Goal: Task Accomplishment & Management: Manage account settings

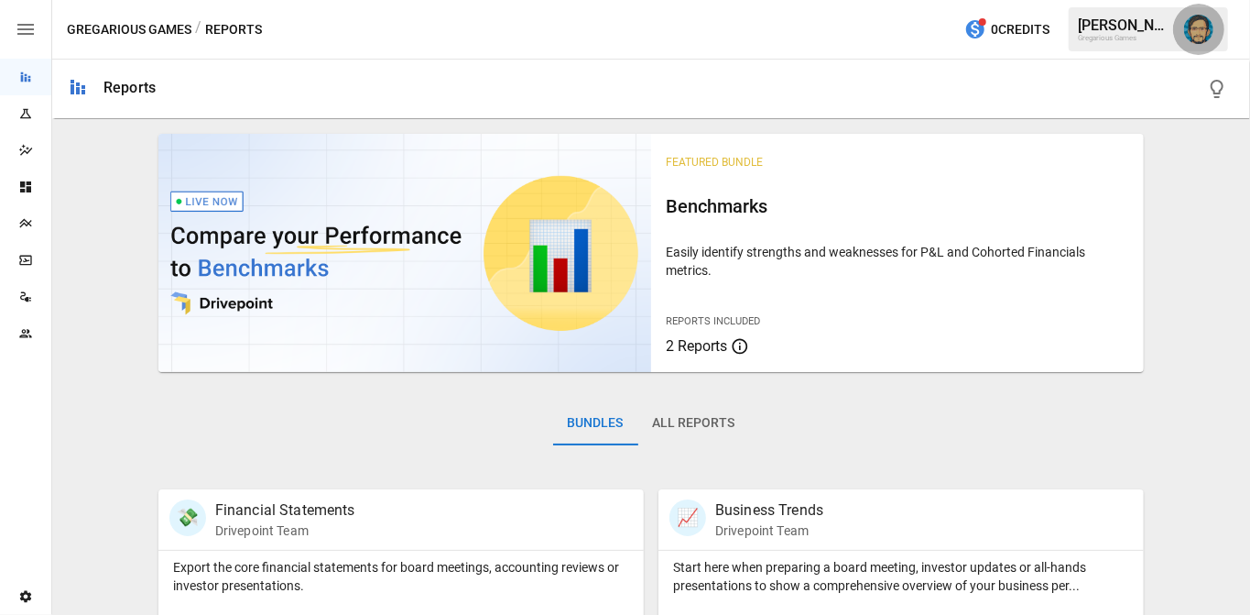
click at [1201, 35] on img "Dana Basken" at bounding box center [1198, 29] width 29 height 29
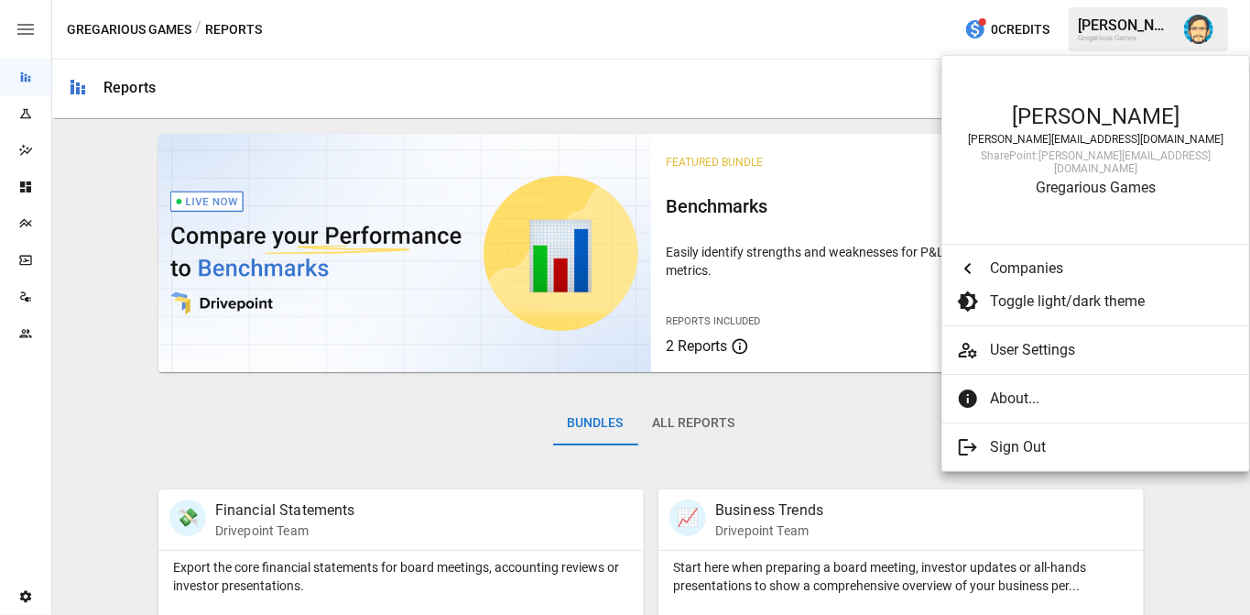
click at [1022, 339] on span "User Settings" at bounding box center [1112, 350] width 245 height 22
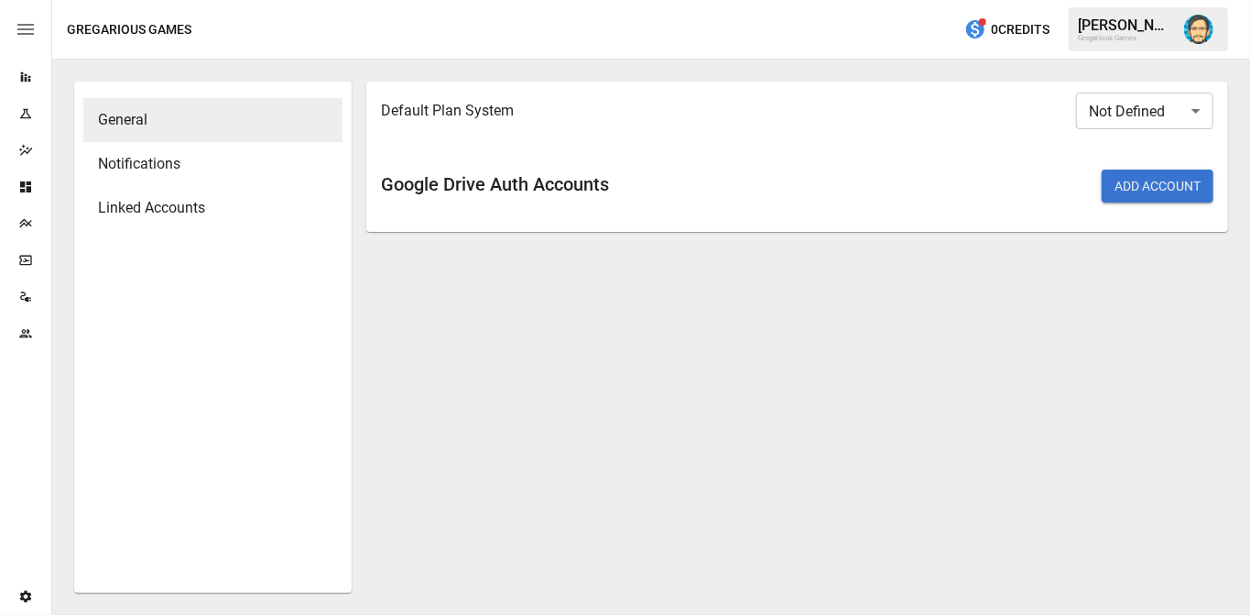
click at [205, 212] on span "Linked Accounts" at bounding box center [213, 208] width 230 height 22
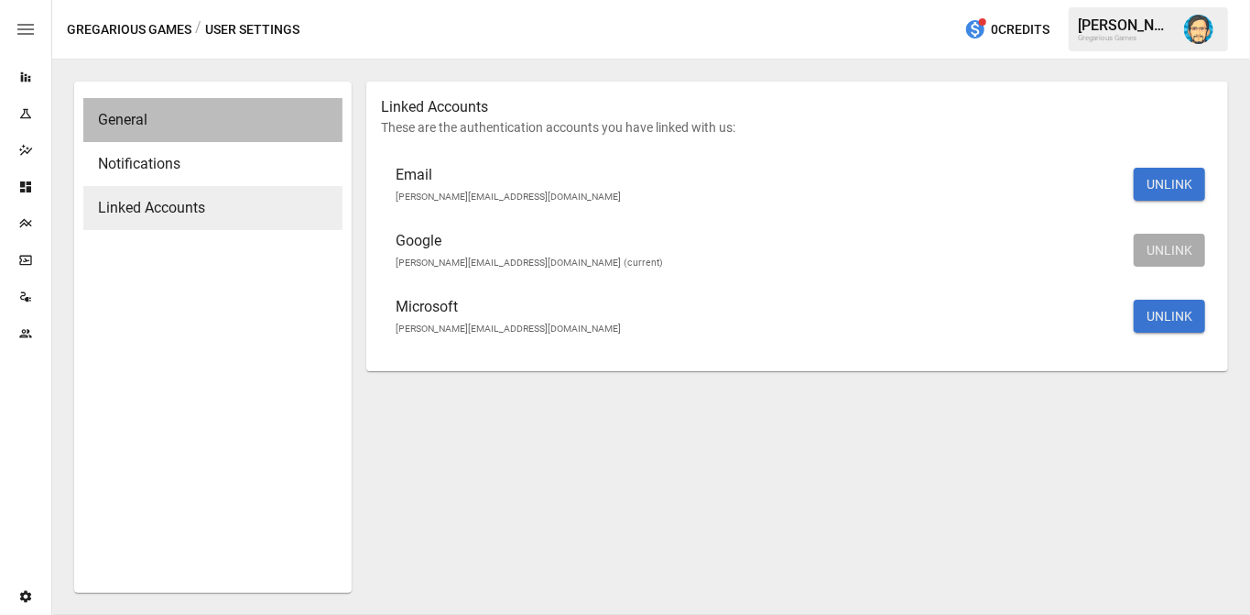
click at [234, 105] on div "General" at bounding box center [212, 120] width 259 height 44
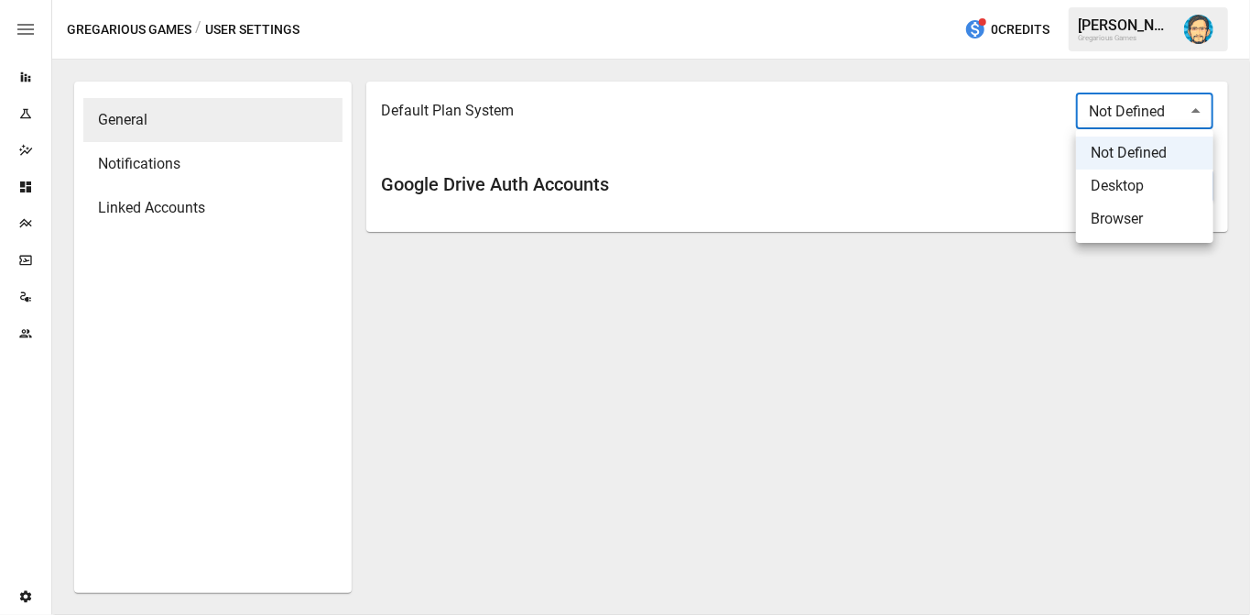
click at [1195, 0] on body "Reports Experiments Dazzler Studio Dashboards Plans SmartModel ™ Data Sources T…" at bounding box center [625, 0] width 1250 height 0
click at [999, 256] on div at bounding box center [625, 307] width 1250 height 615
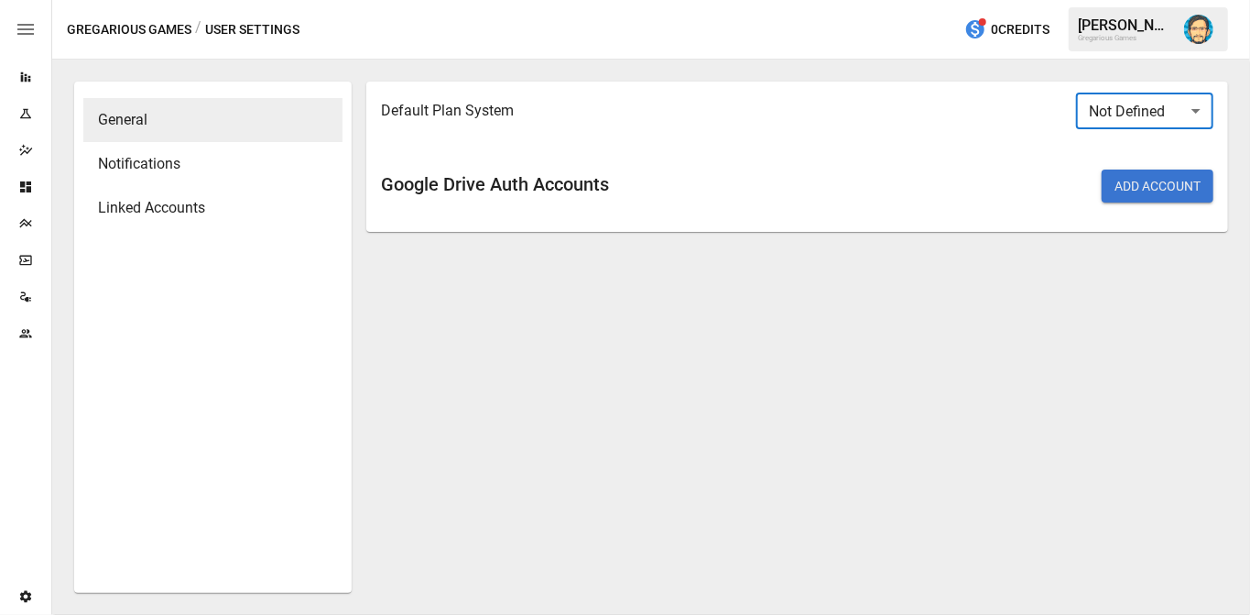
click at [1009, 282] on div "Default Plan System Not Defined ​ Google Drive Auth Accounts Add Account" at bounding box center [797, 337] width 862 height 511
click at [1127, 186] on button "Add Account" at bounding box center [1158, 185] width 112 height 33
